Goal: Task Accomplishment & Management: Use online tool/utility

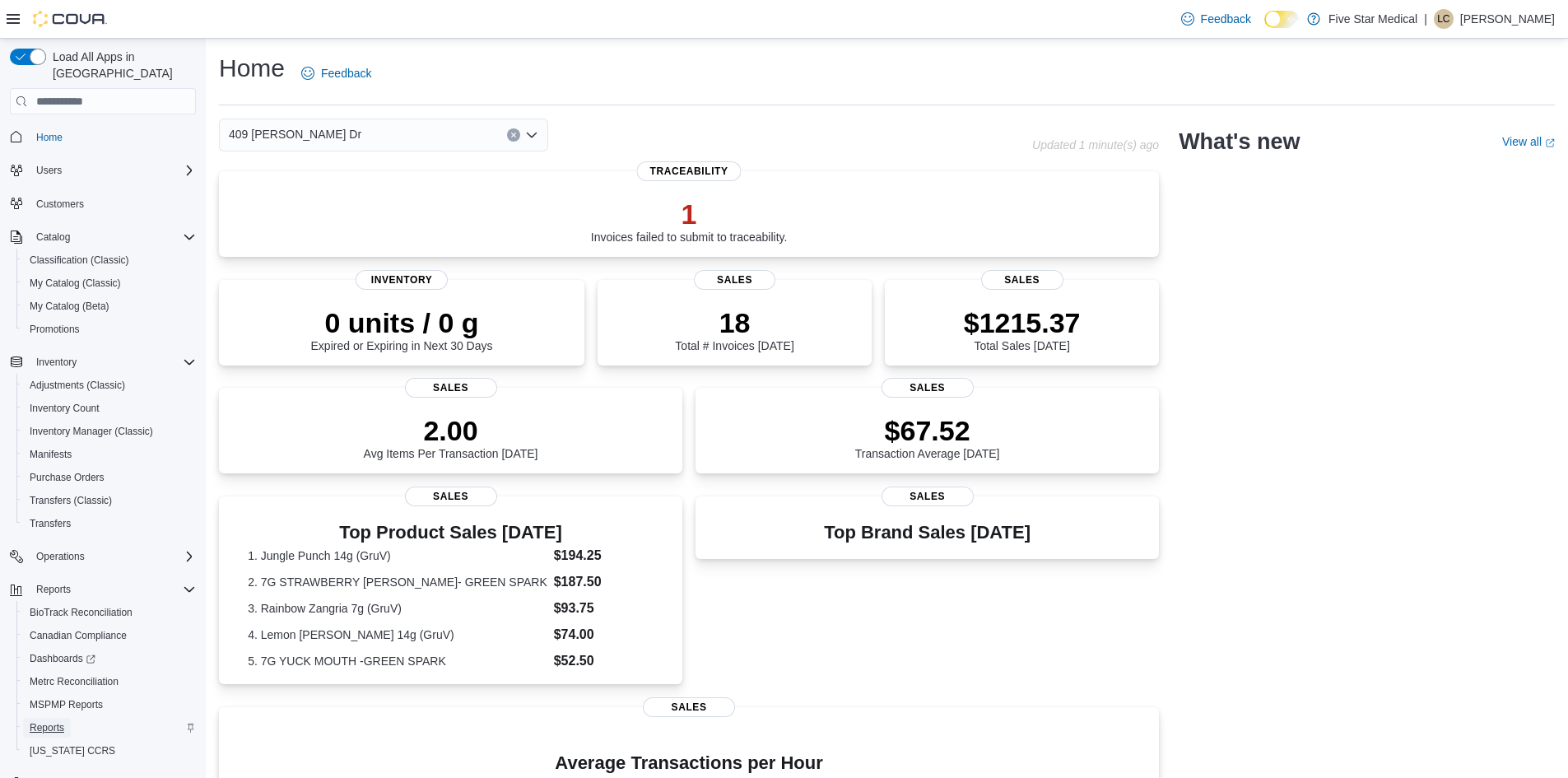
click at [42, 720] on span "Reports" at bounding box center [47, 728] width 35 height 20
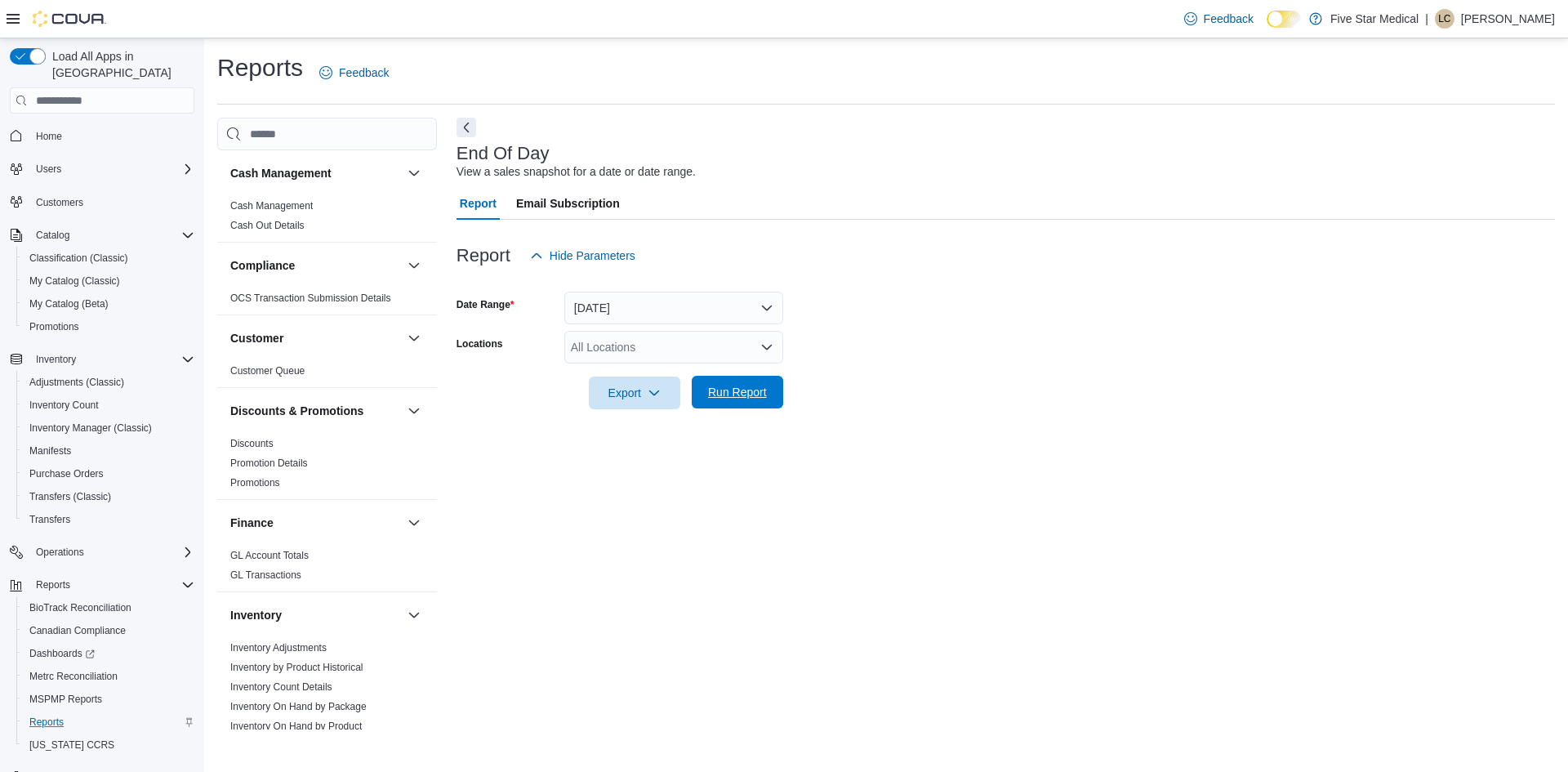
click at [743, 386] on span "Run Report" at bounding box center [737, 392] width 59 height 16
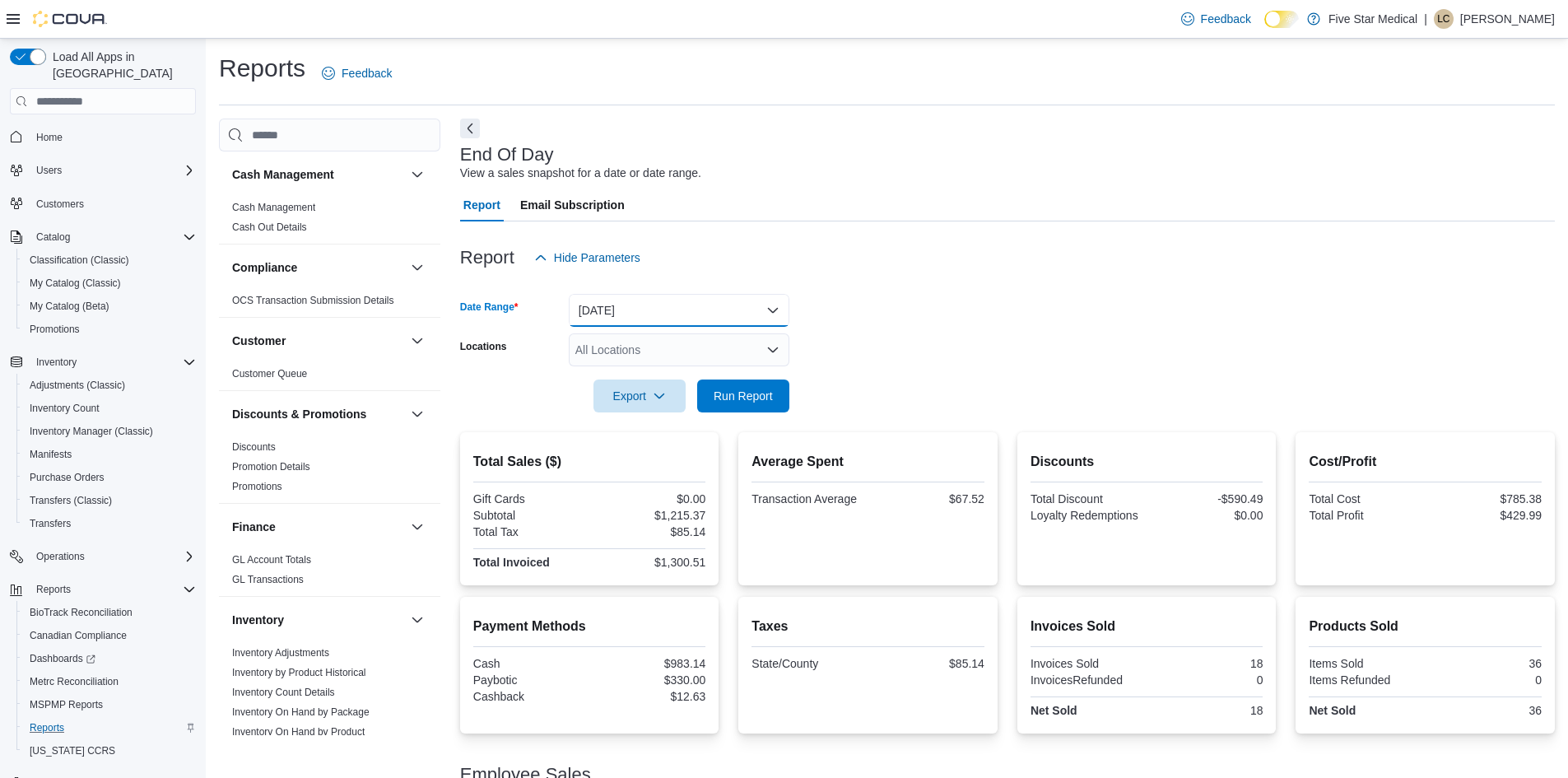
click at [761, 321] on button "Today" at bounding box center [679, 311] width 221 height 33
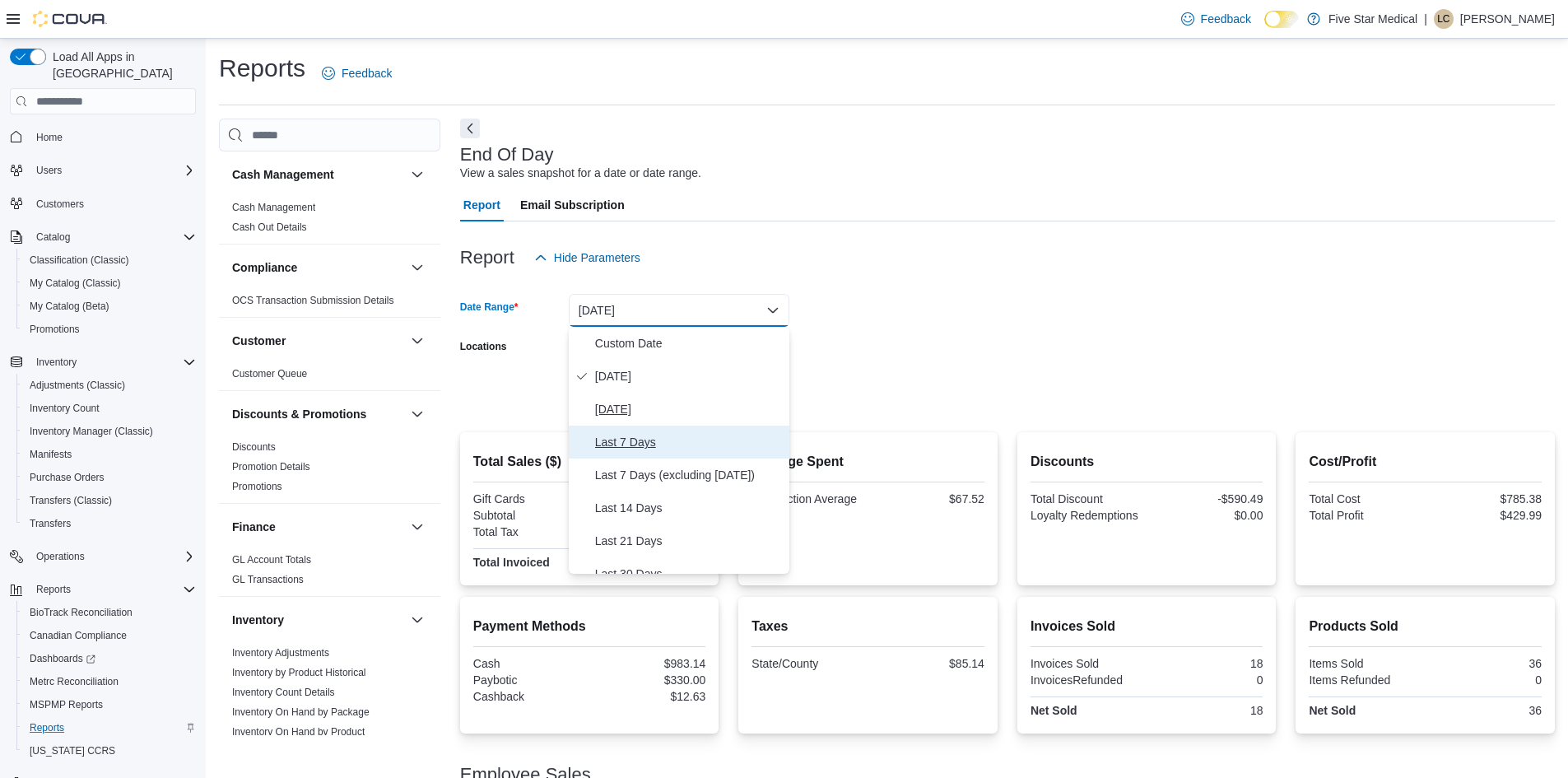
drag, startPoint x: 668, startPoint y: 437, endPoint x: 667, endPoint y: 424, distance: 13.0
click at [667, 424] on div "Custom Date Today Yesterday Last 7 Days Last 7 Days (excluding today) Last 14 D…" at bounding box center [679, 450] width 221 height 247
drag, startPoint x: 679, startPoint y: 389, endPoint x: 670, endPoint y: 401, distance: 15.0
click at [673, 399] on div "Custom Date Today Yesterday Last 7 Days Last 7 Days (excluding today) Last 14 D…" at bounding box center [679, 450] width 221 height 247
click at [670, 401] on span "Yesterday" at bounding box center [688, 409] width 188 height 20
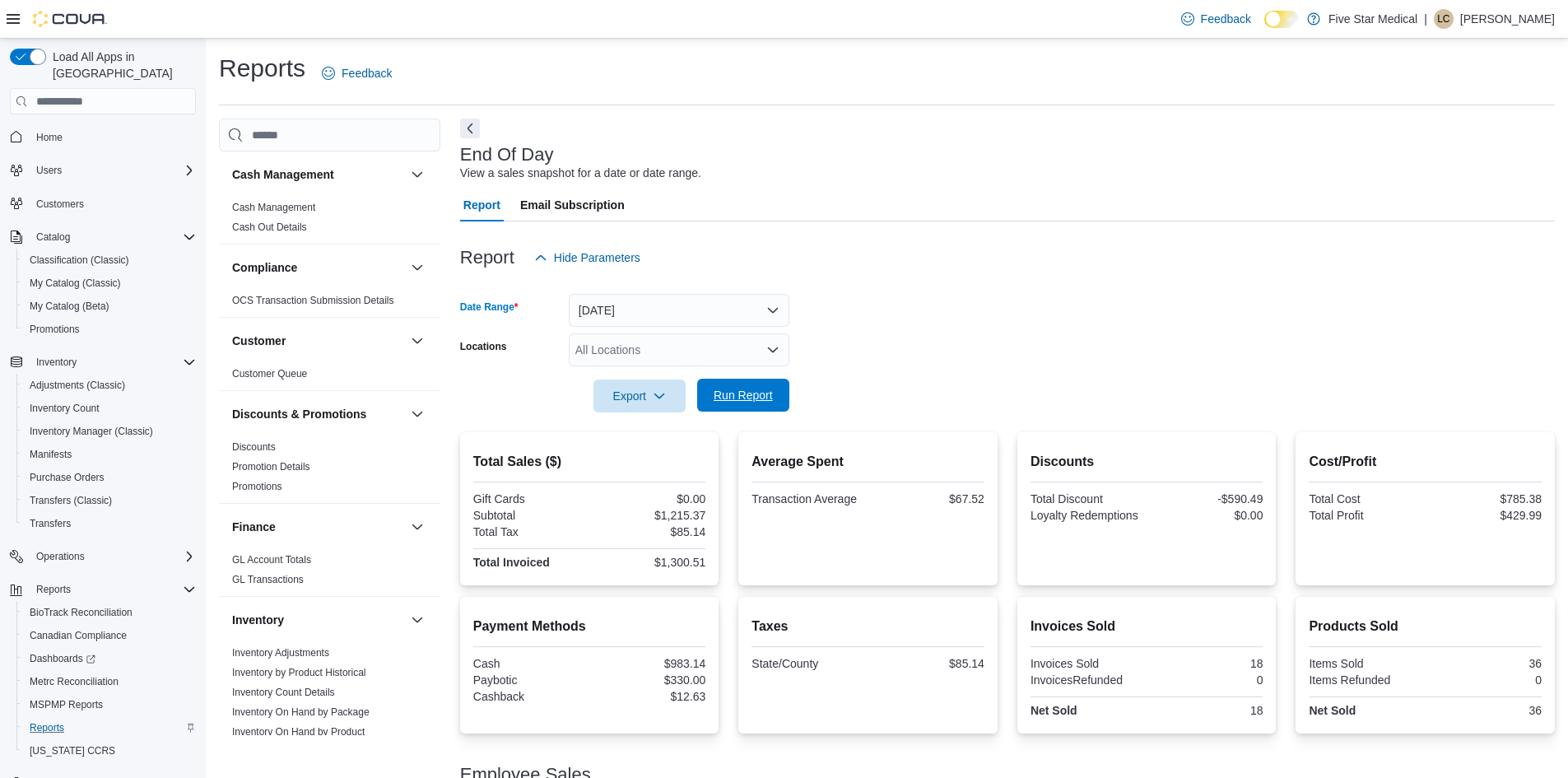
click at [729, 383] on span "Run Report" at bounding box center [743, 395] width 73 height 33
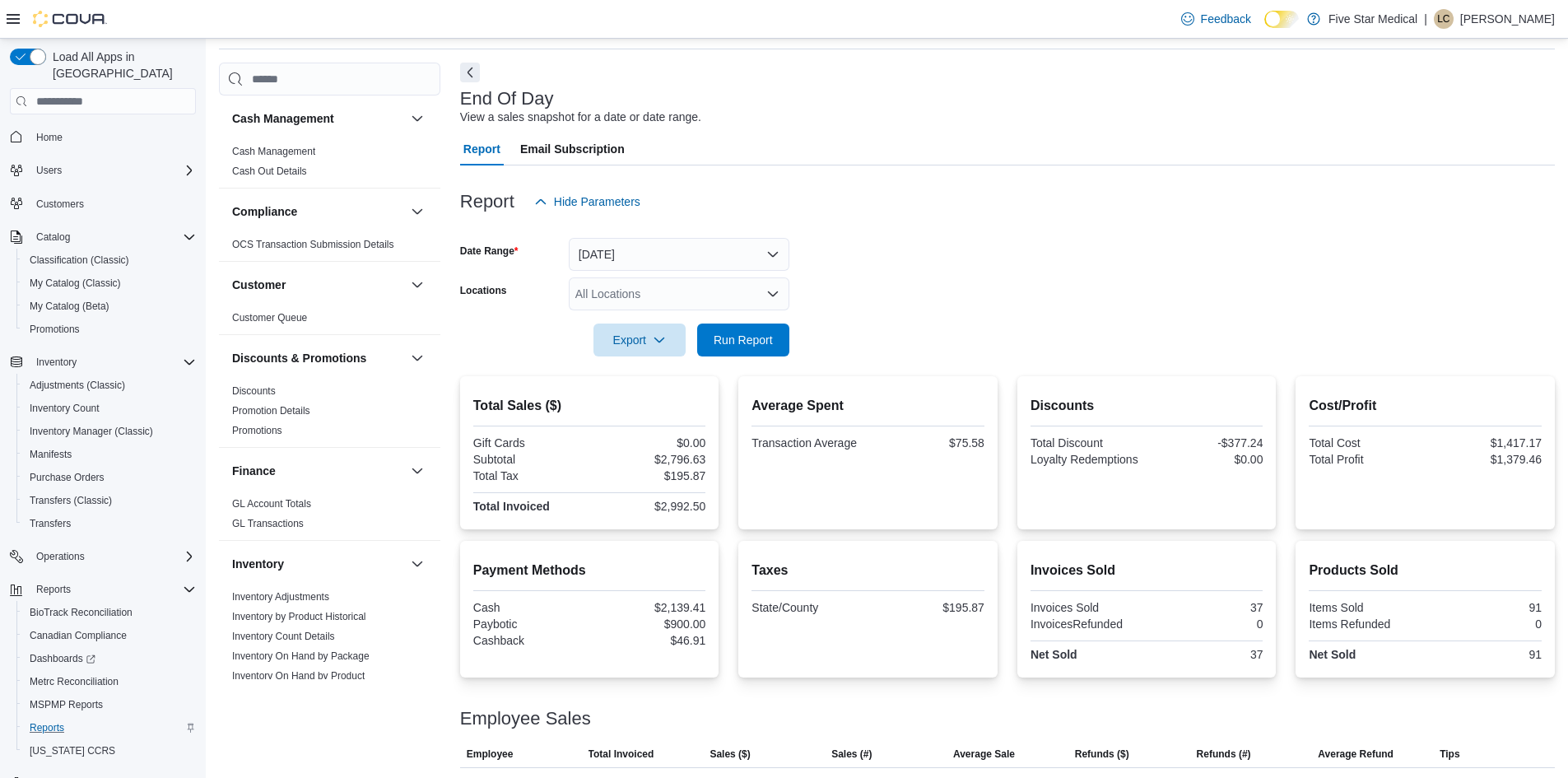
scroll to position [127, 0]
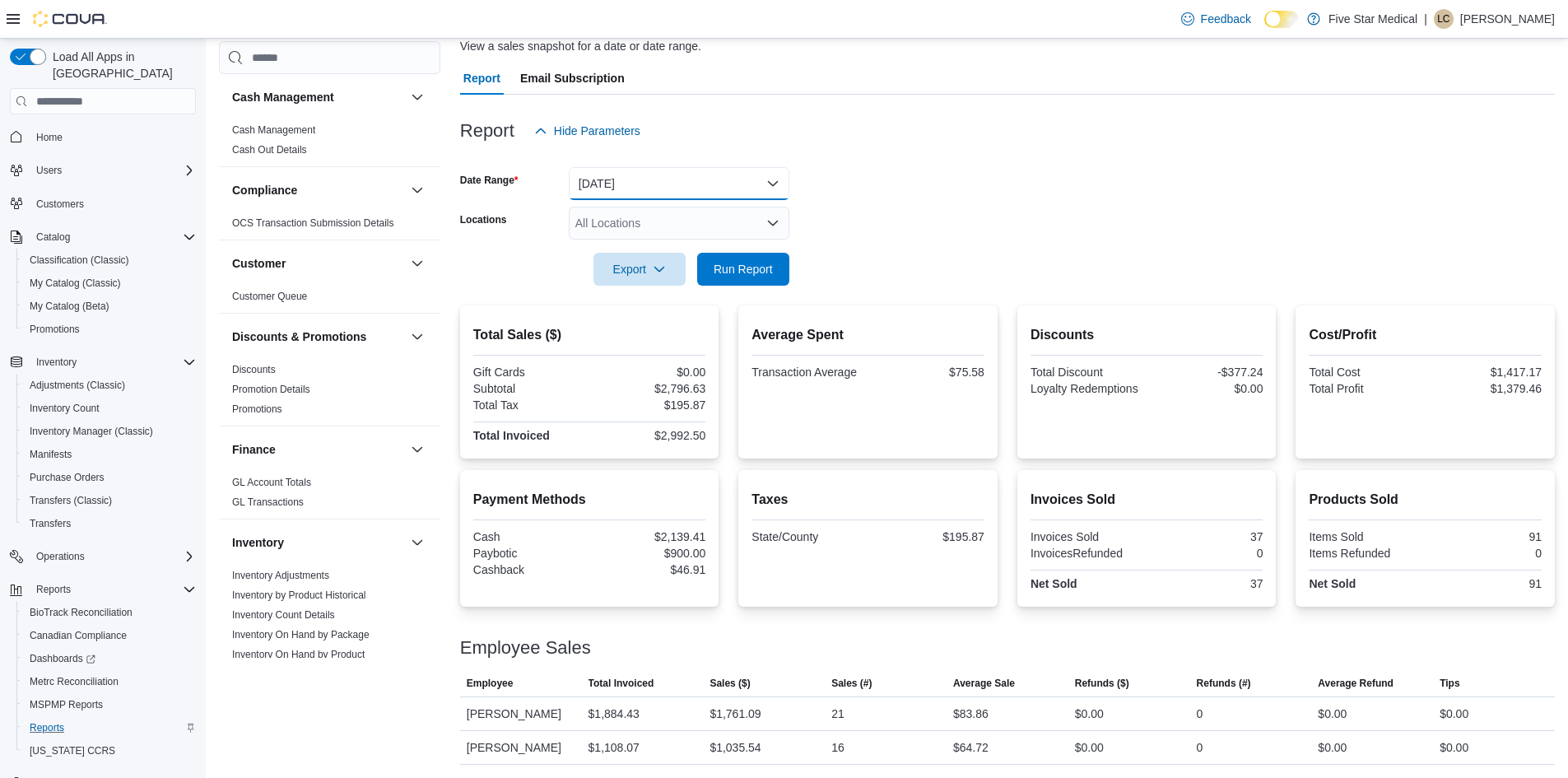
click at [671, 194] on button "Yesterday" at bounding box center [679, 183] width 221 height 33
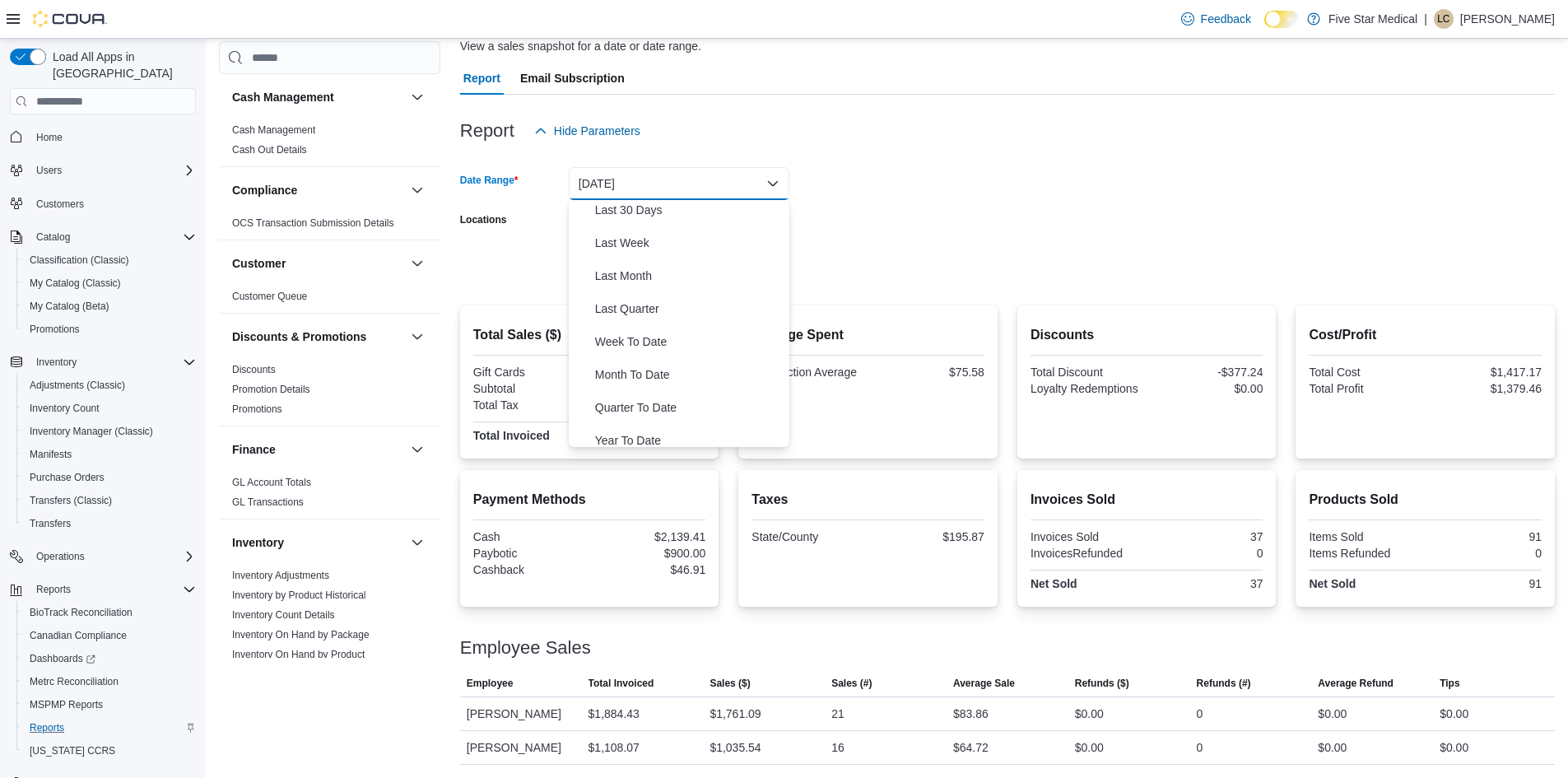
scroll to position [247, 0]
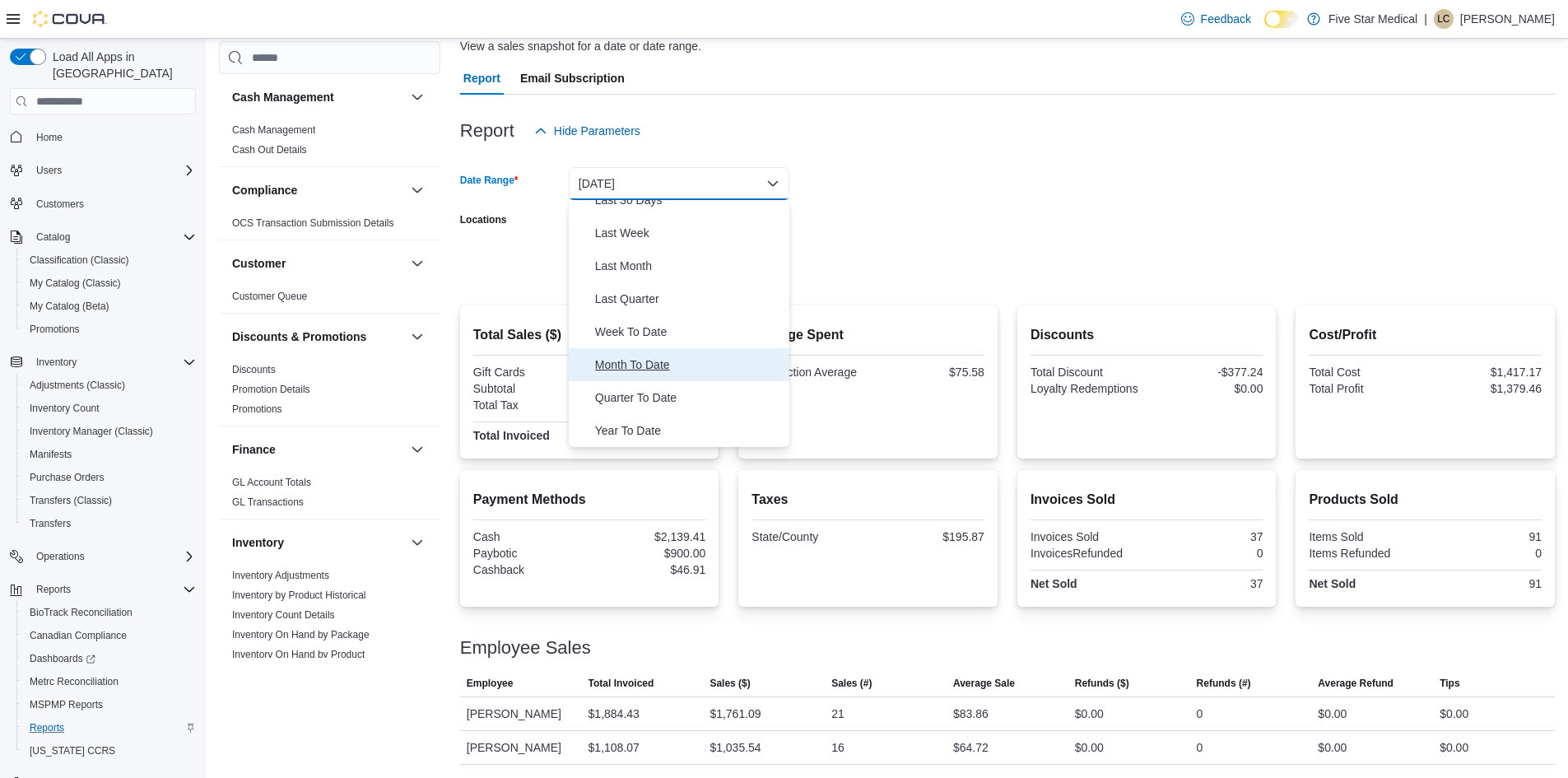
click at [634, 357] on span "Month To Date" at bounding box center [688, 364] width 188 height 20
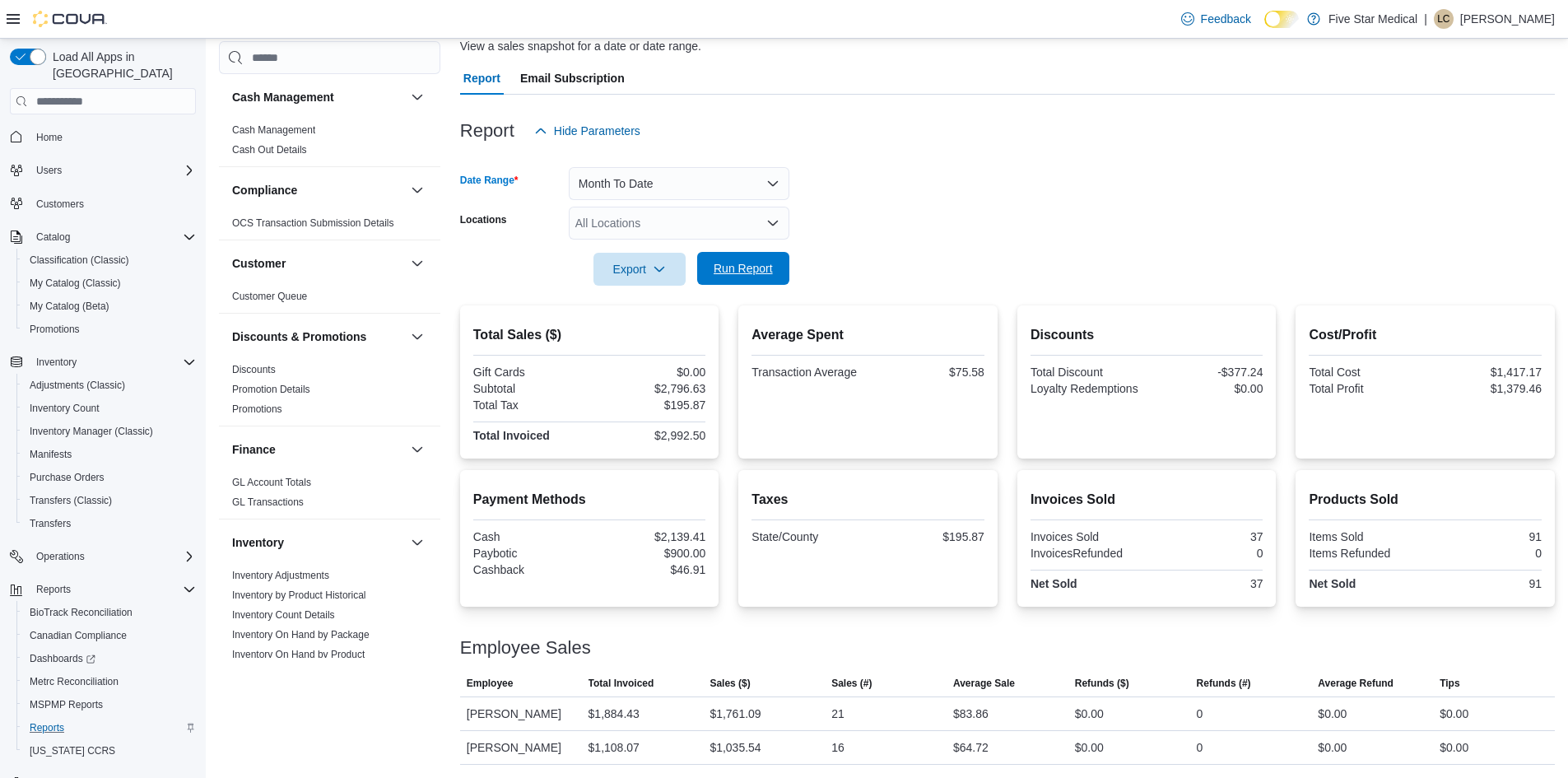
click at [718, 273] on span "Run Report" at bounding box center [743, 268] width 60 height 16
click at [667, 193] on button "Month To Date" at bounding box center [679, 183] width 221 height 33
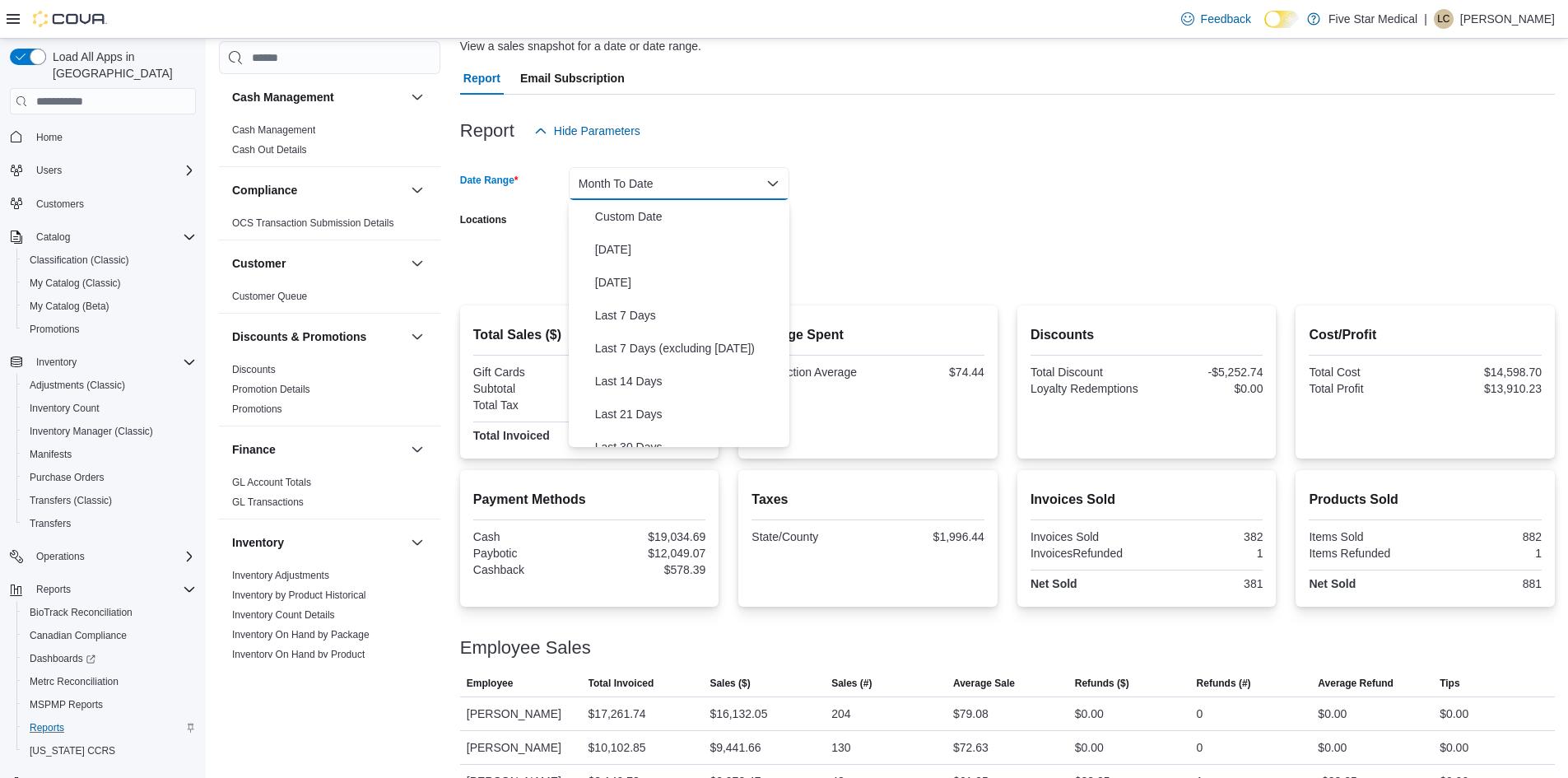
scroll to position [247, 0]
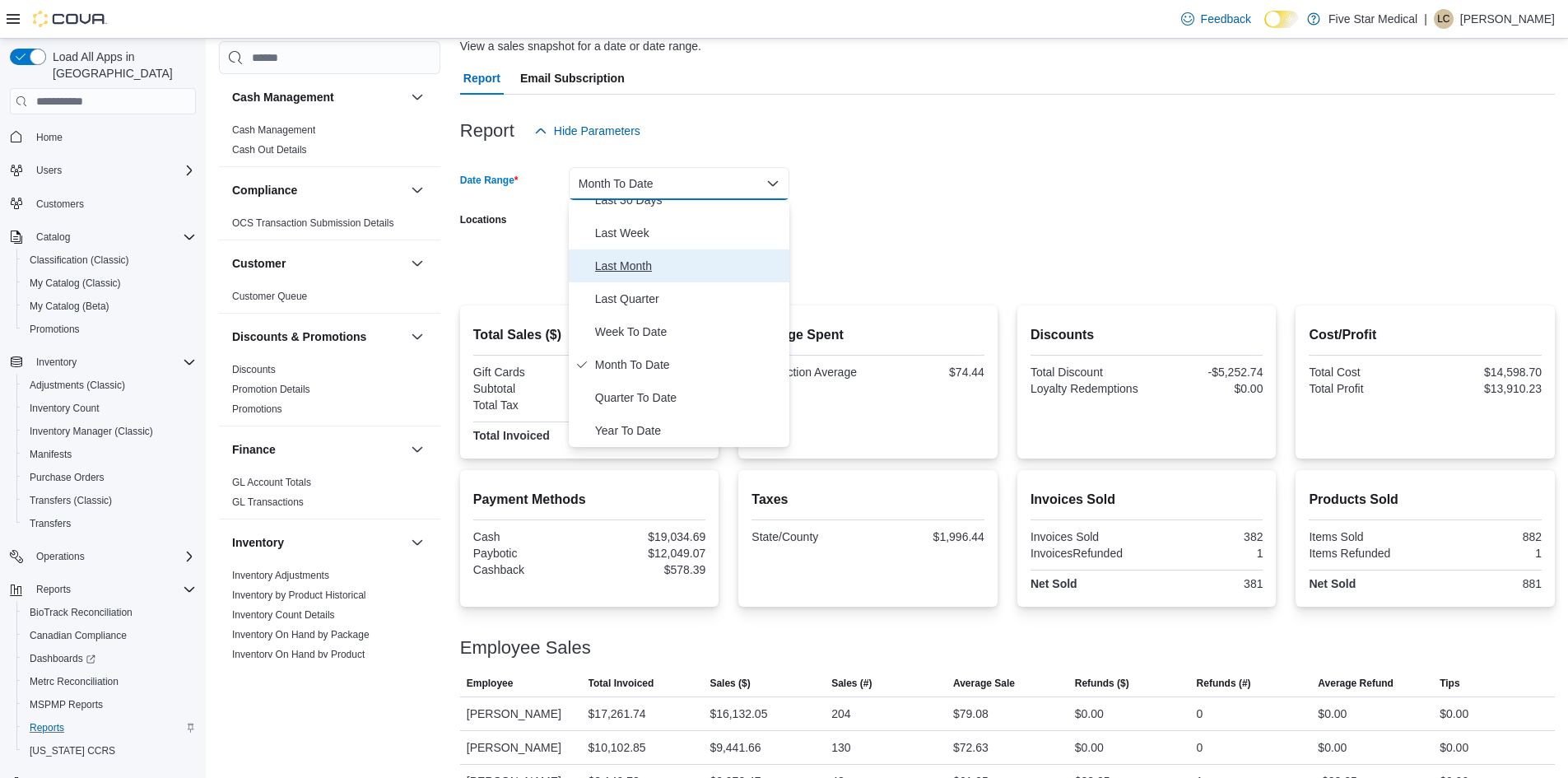
click at [636, 279] on button "Last Month" at bounding box center [679, 266] width 221 height 33
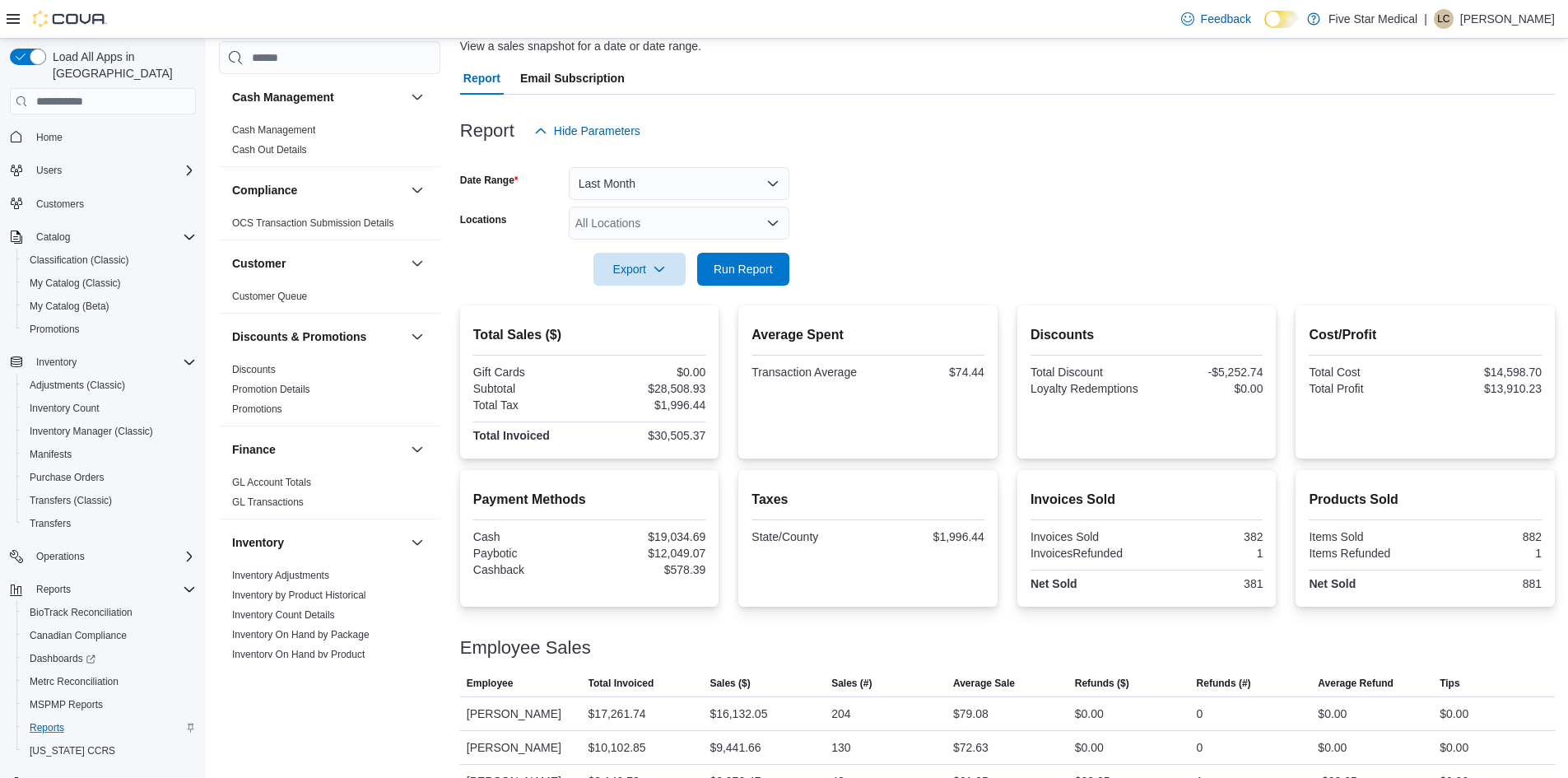
click at [763, 286] on div at bounding box center [1008, 295] width 1095 height 20
click at [758, 277] on span "Run Report" at bounding box center [743, 268] width 60 height 16
click at [949, 234] on form "Date Range Last Month Locations All Locations Export Run Report" at bounding box center [1008, 216] width 1095 height 138
click at [752, 177] on button "Last Month" at bounding box center [679, 183] width 221 height 33
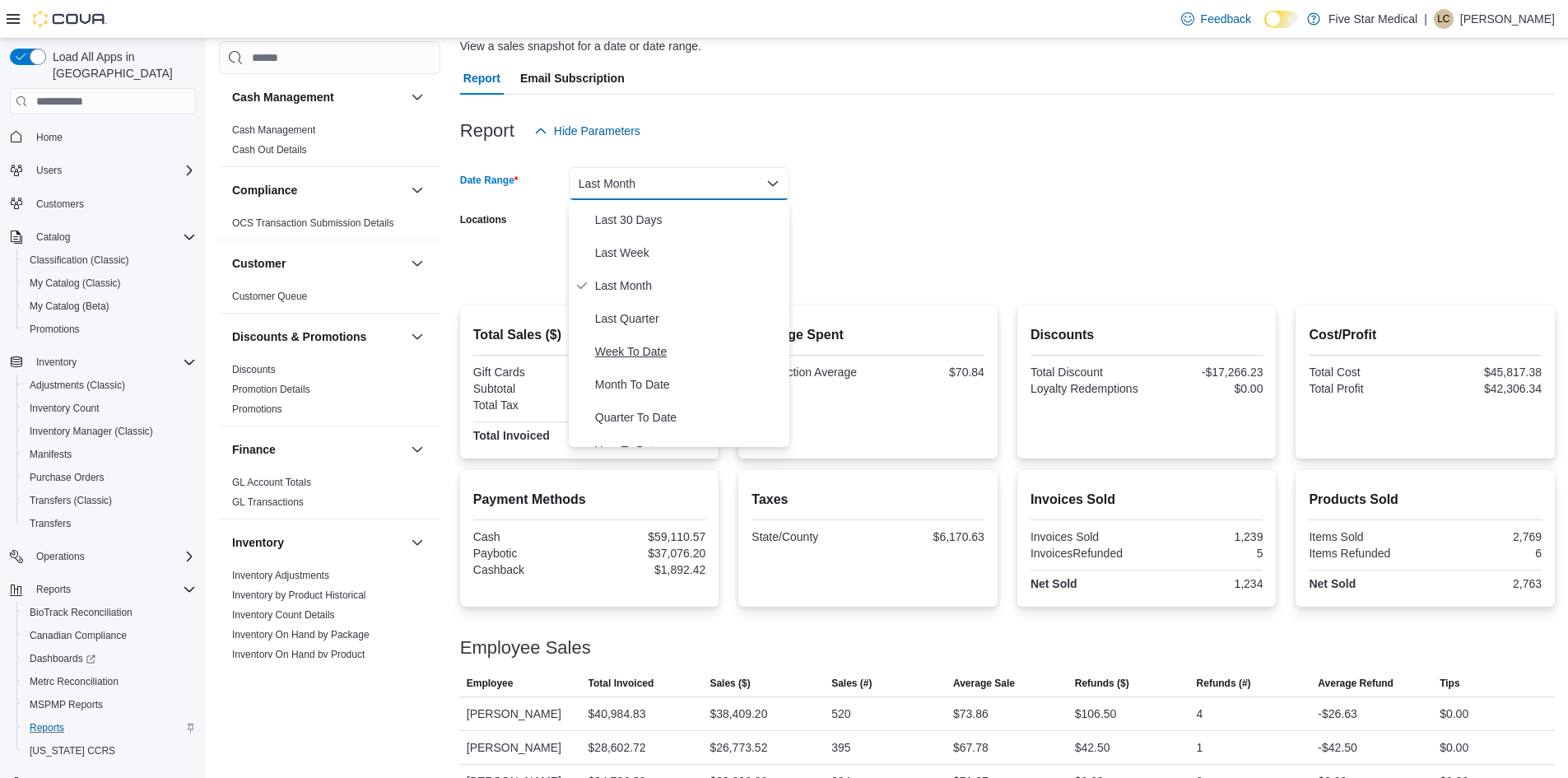
scroll to position [247, 0]
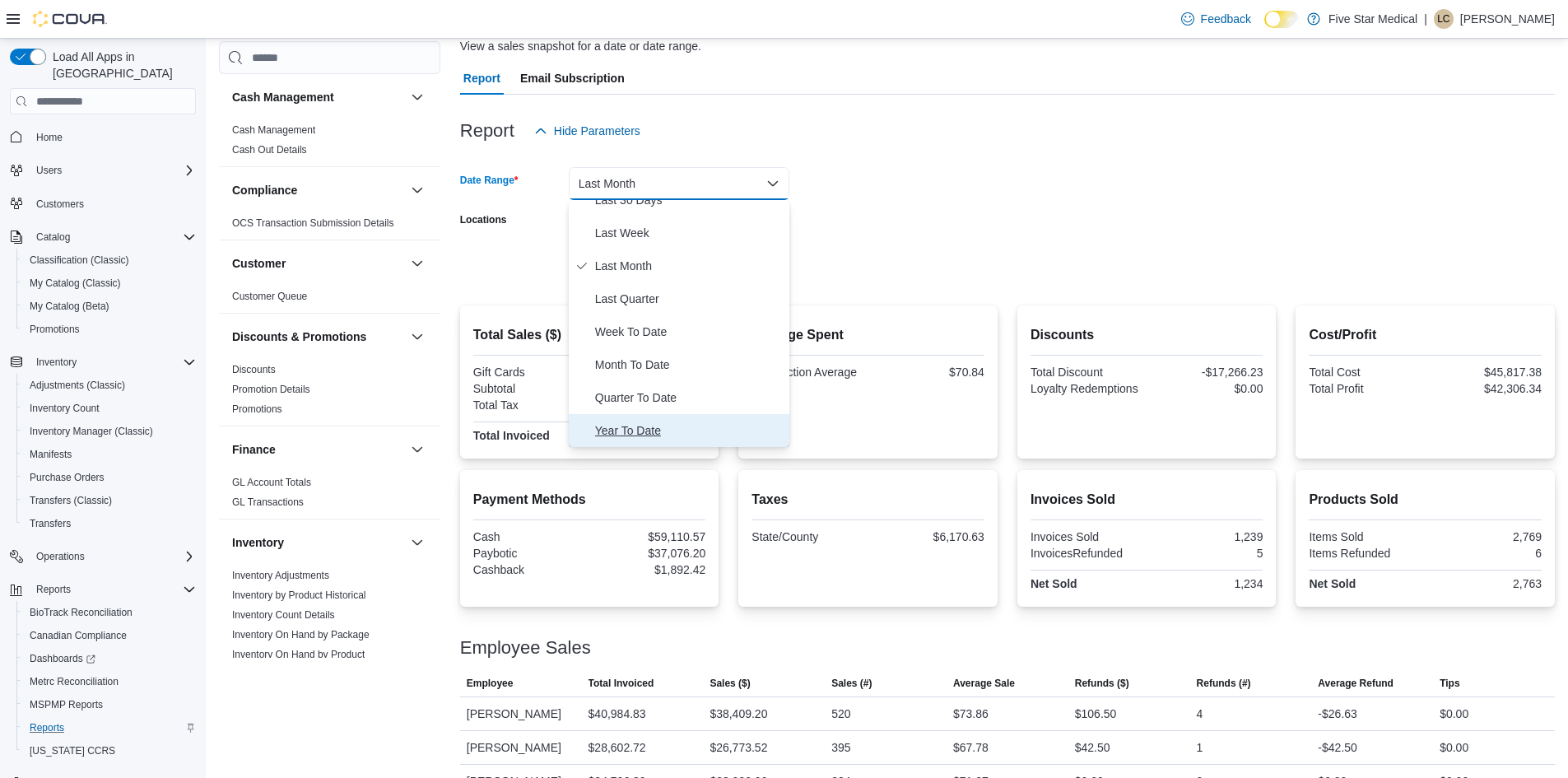
click at [638, 434] on span "Year To Date" at bounding box center [688, 430] width 188 height 20
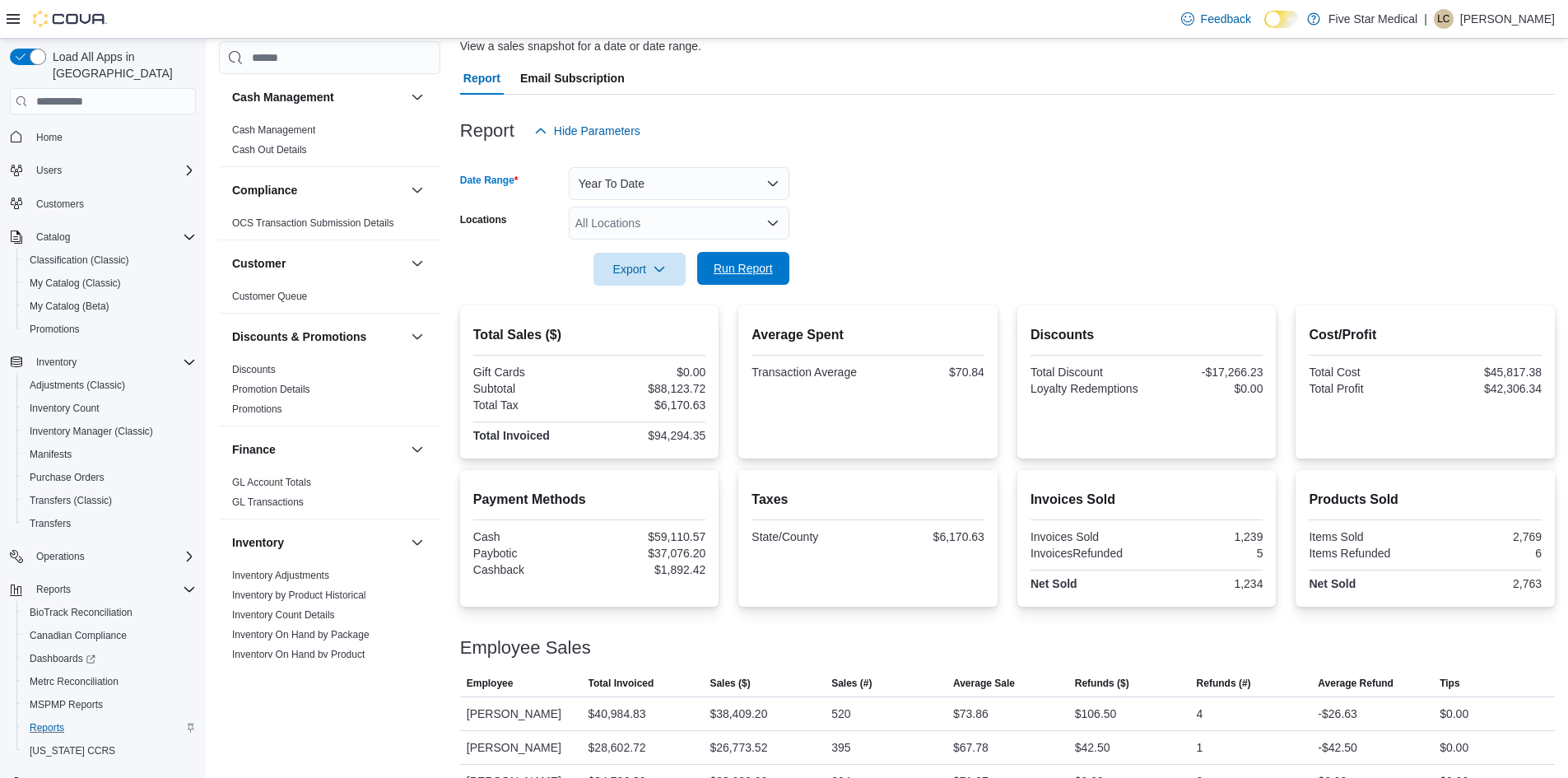
click at [742, 280] on span "Run Report" at bounding box center [743, 268] width 73 height 33
click at [984, 218] on form "Date Range Year To Date Locations All Locations Export Run Report" at bounding box center [1008, 216] width 1095 height 138
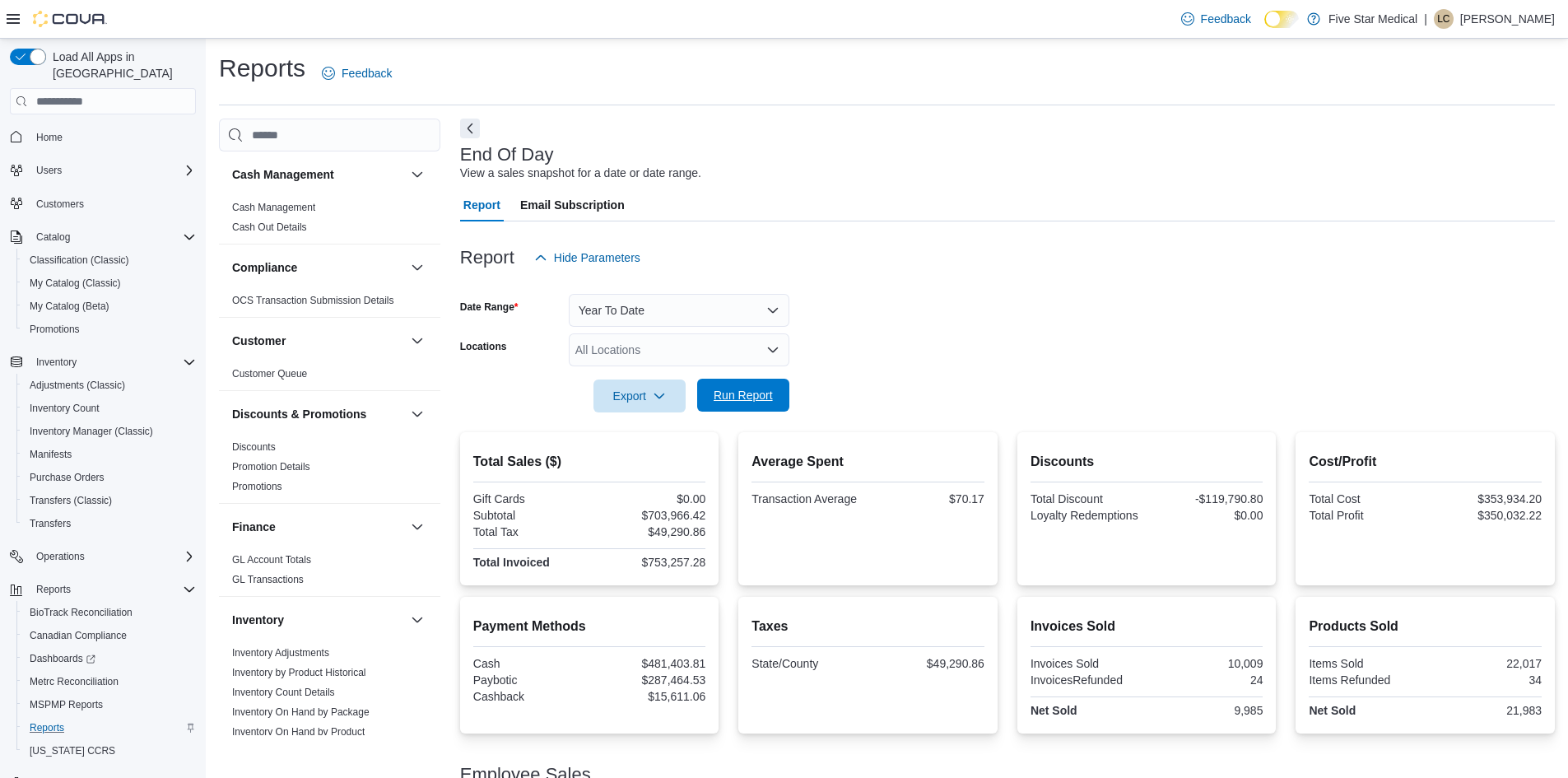
click at [750, 400] on span "Run Report" at bounding box center [743, 395] width 60 height 16
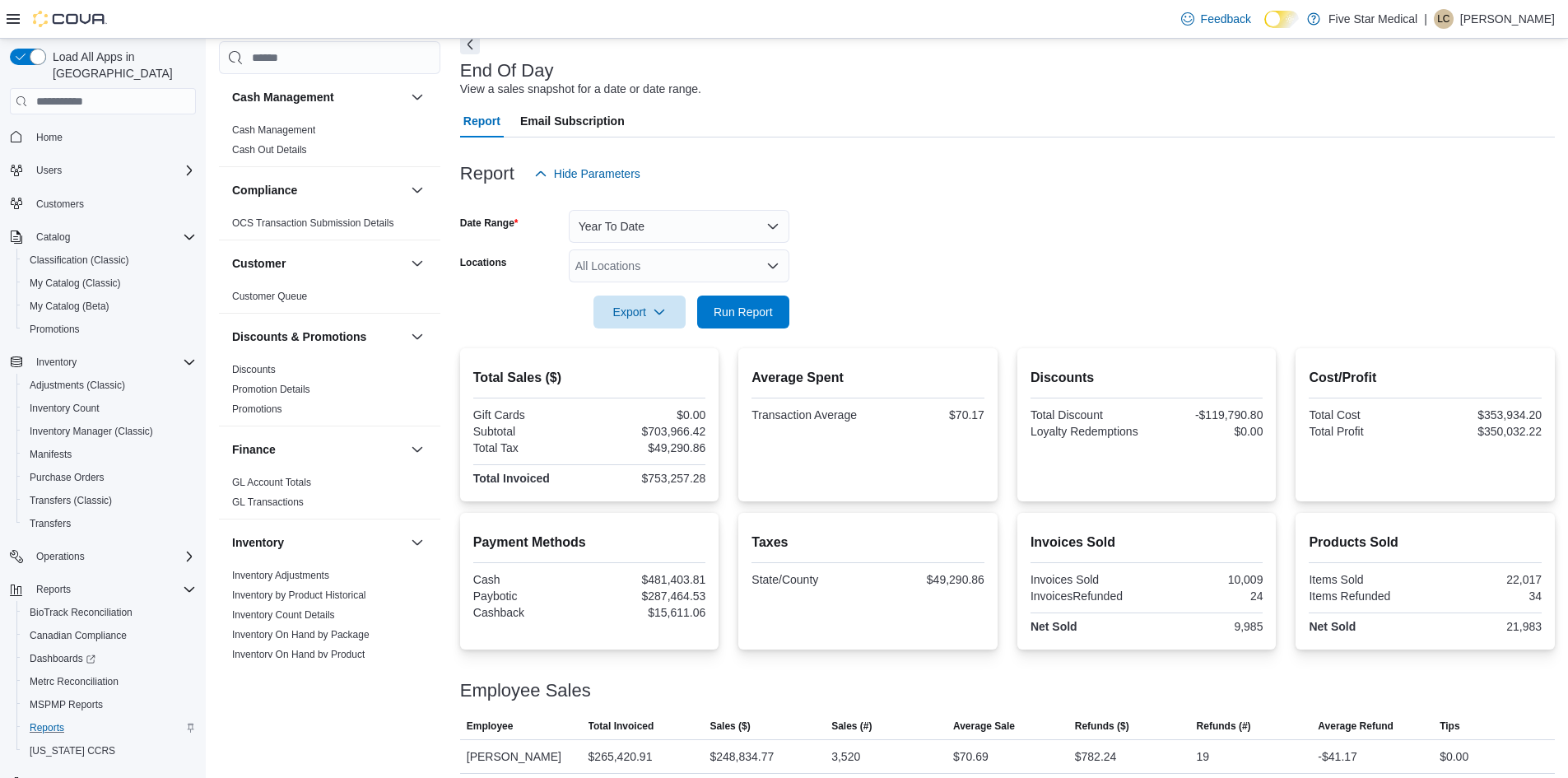
scroll to position [68, 0]
